Goal: Task Accomplishment & Management: Use online tool/utility

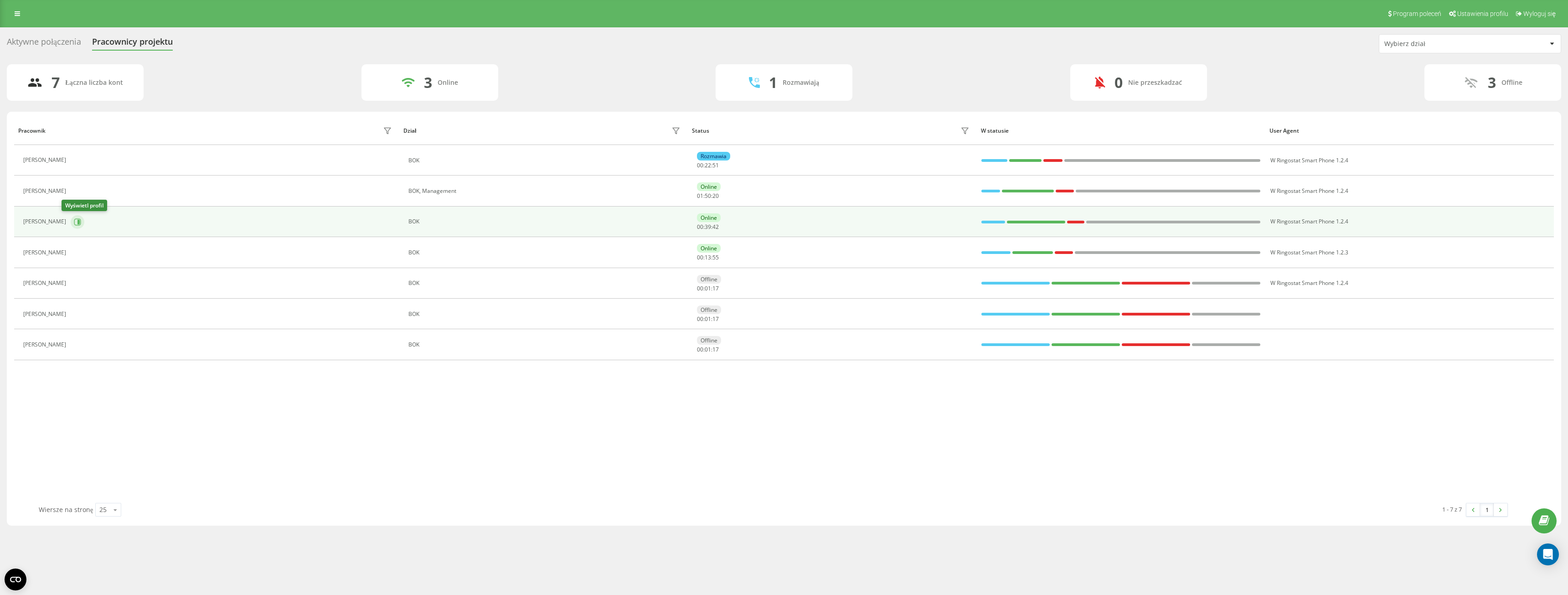
click at [77, 222] on icon at bounding box center [79, 221] width 2 height 4
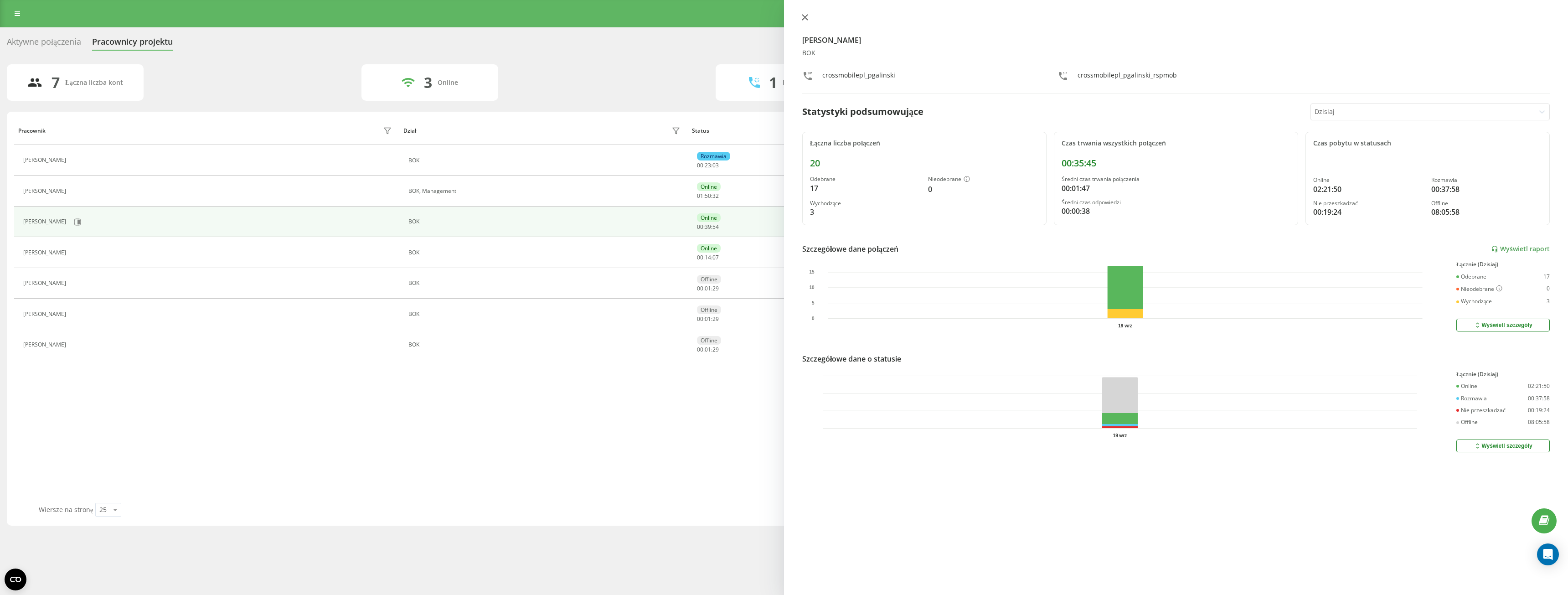
click at [805, 16] on icon at bounding box center [805, 17] width 6 height 6
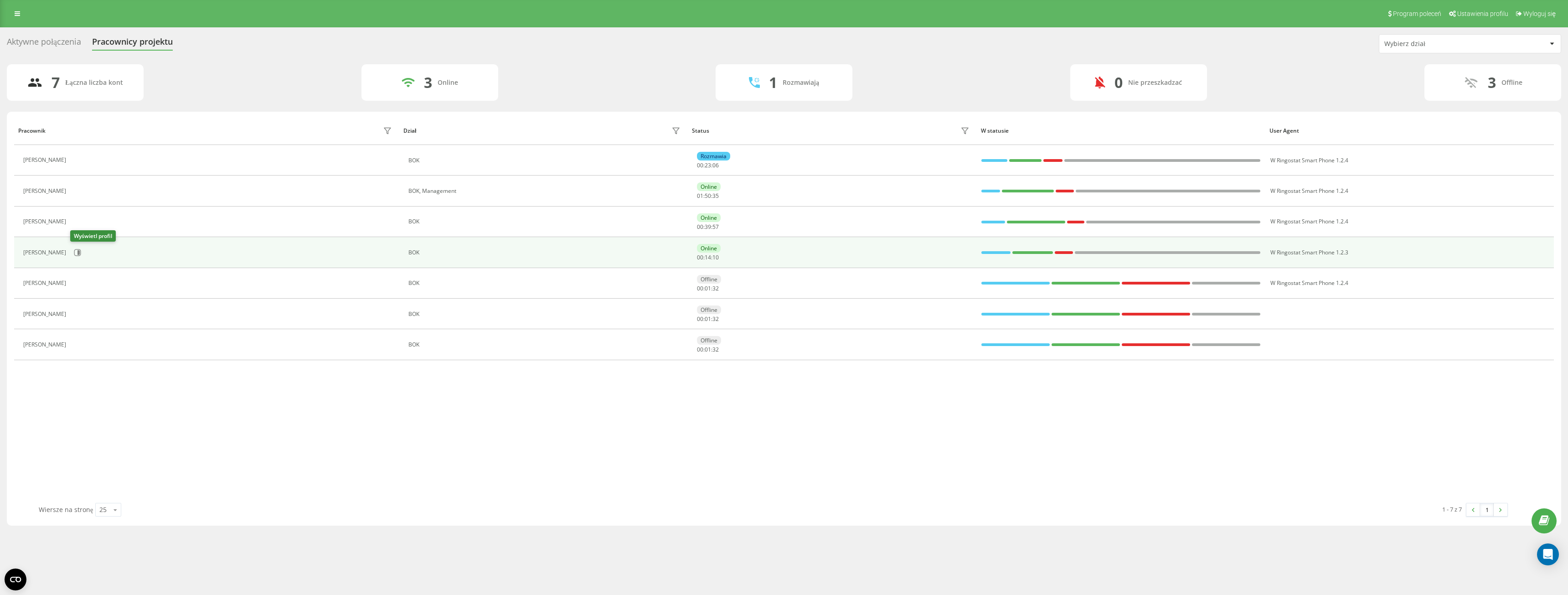
click at [80, 260] on div "[PERSON_NAME]" at bounding box center [209, 252] width 371 height 15
click at [80, 250] on icon at bounding box center [77, 252] width 7 height 7
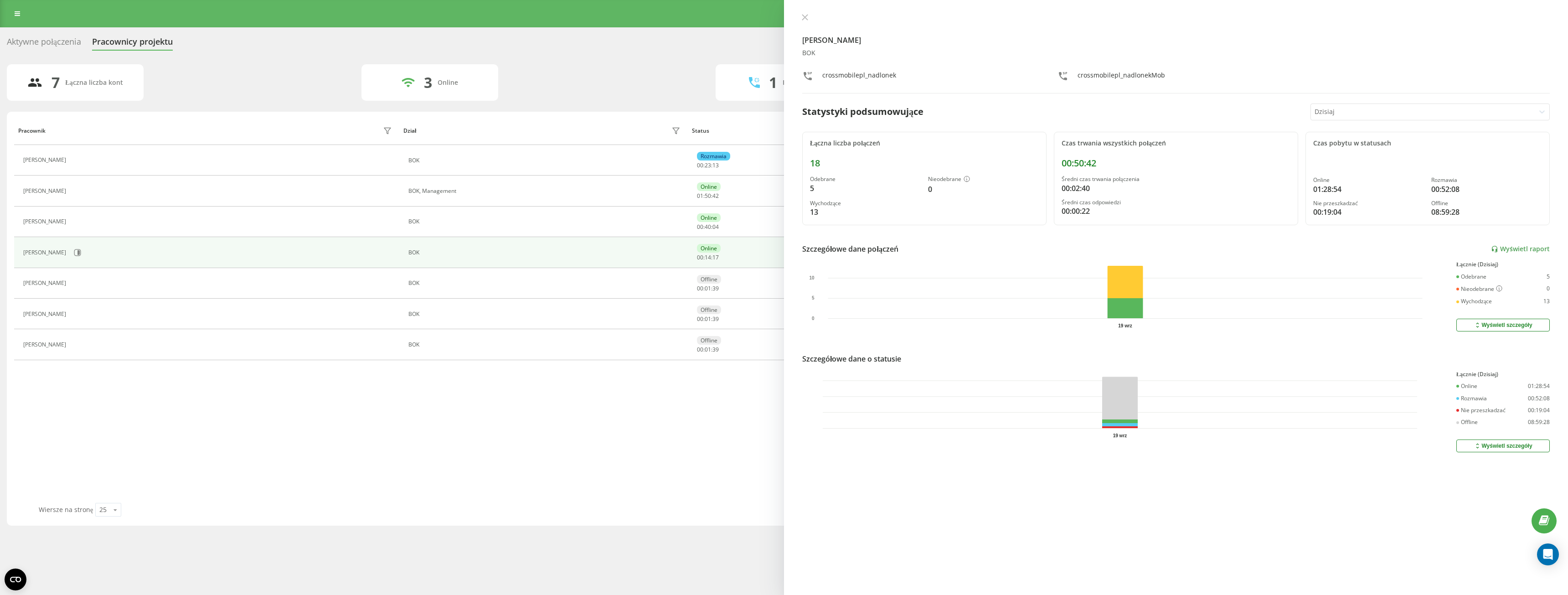
click at [804, 13] on div "[PERSON_NAME] BOK crossmobilepl_nadlonek crossmobilepl_nadlonekMob Statystyki p…" at bounding box center [1176, 297] width 784 height 595
click at [804, 15] on icon at bounding box center [805, 17] width 6 height 6
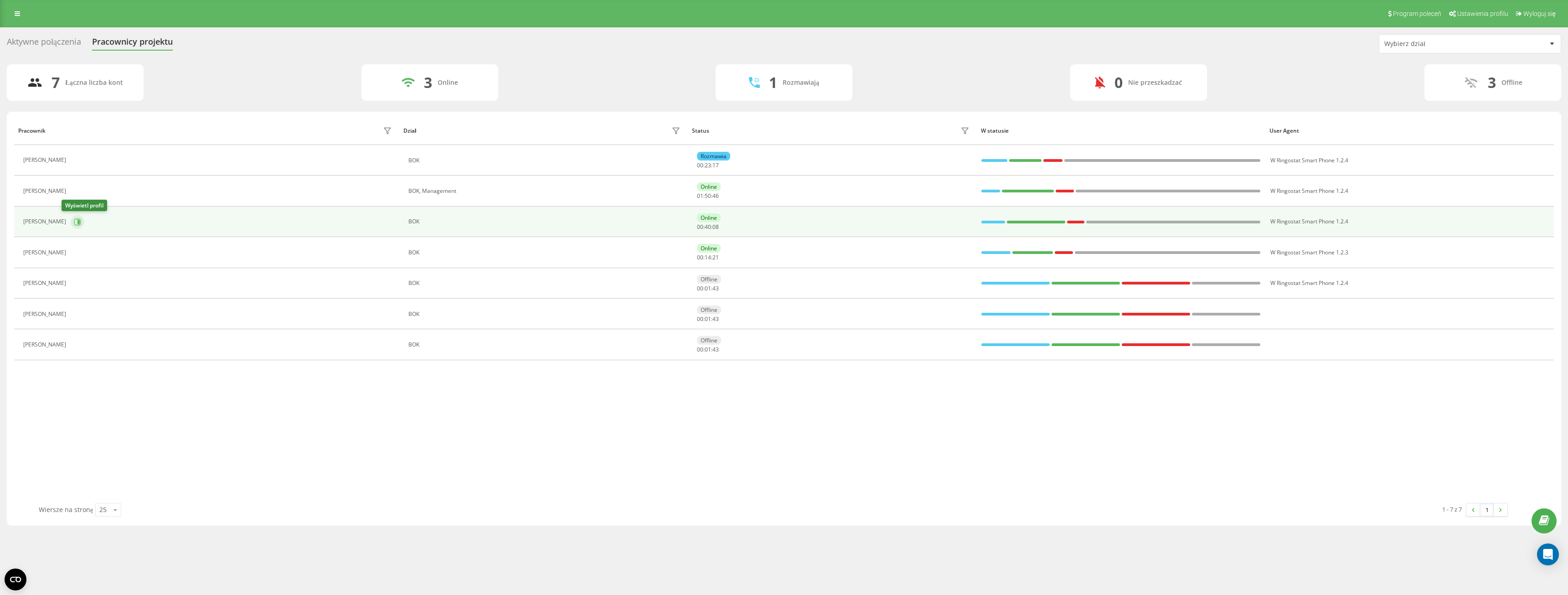
click at [74, 220] on icon at bounding box center [77, 222] width 7 height 7
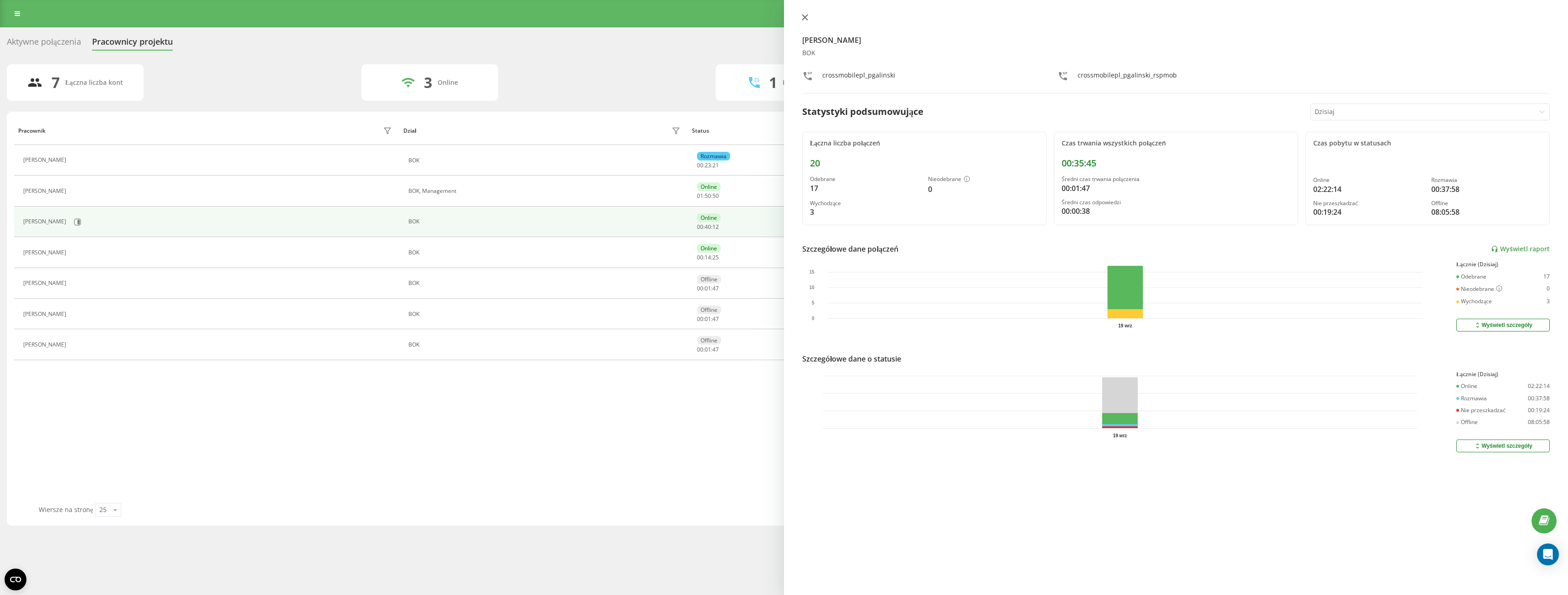
click at [803, 16] on icon at bounding box center [805, 17] width 5 height 5
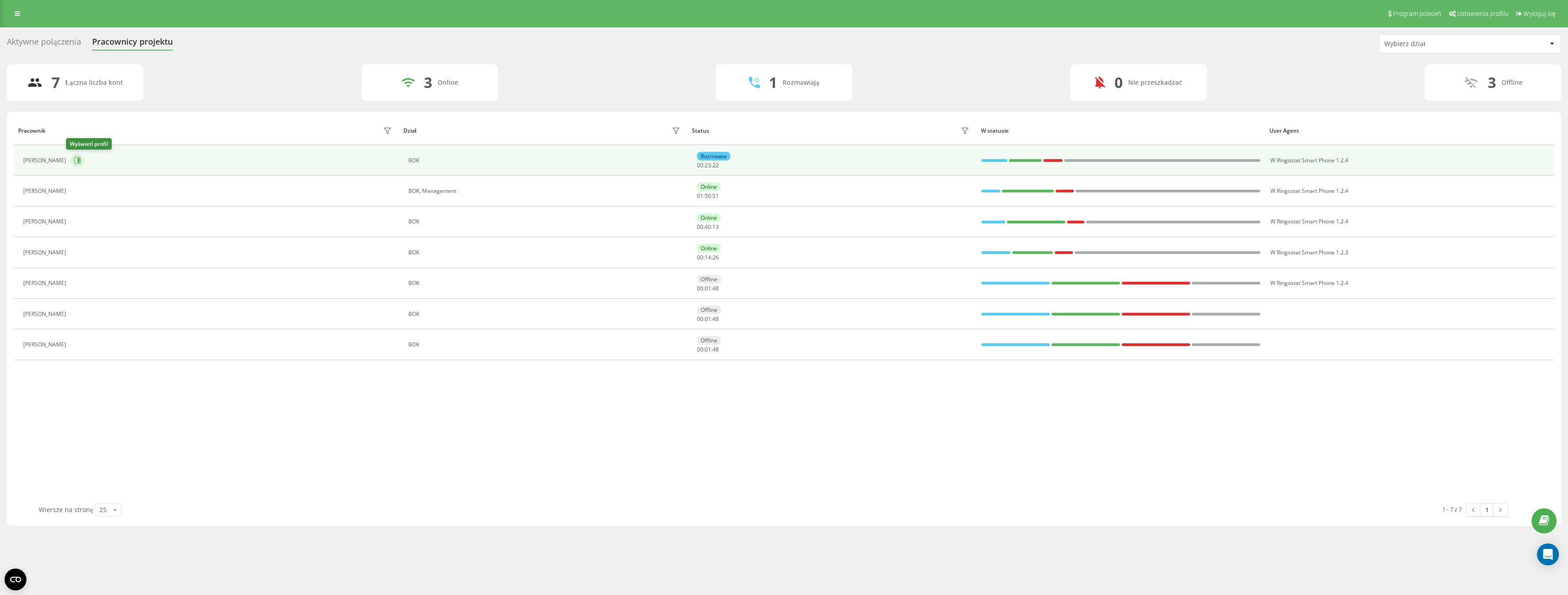
click at [77, 159] on icon at bounding box center [79, 160] width 2 height 4
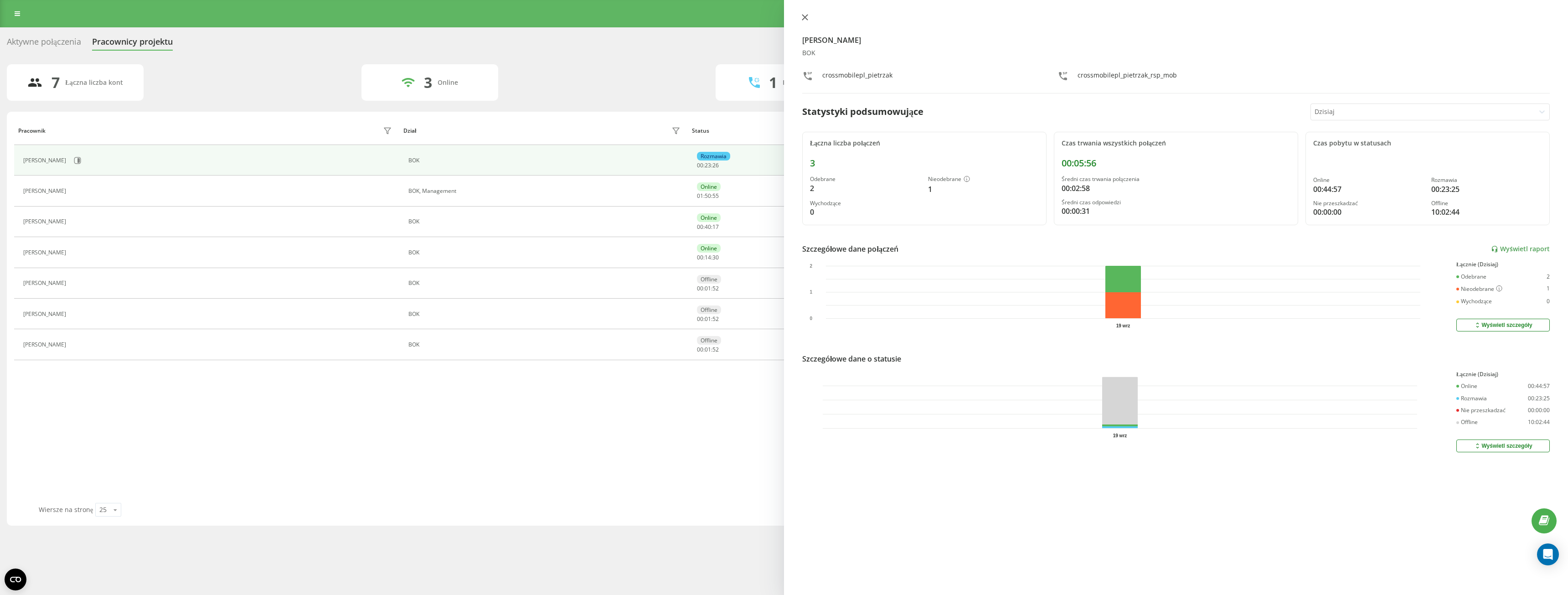
click at [809, 19] on button at bounding box center [805, 18] width 12 height 9
